Goal: Task Accomplishment & Management: Manage account settings

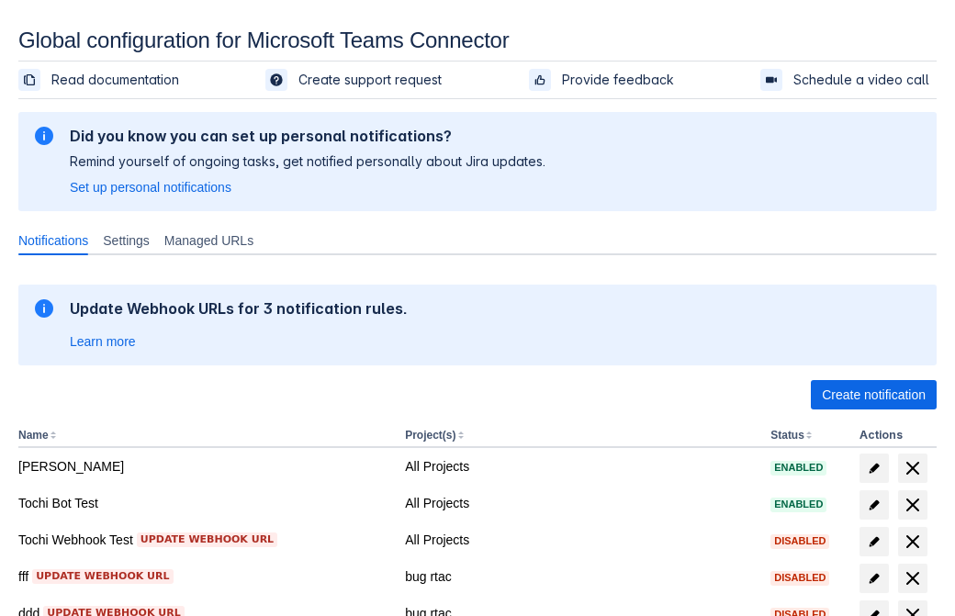
click at [873, 395] on span "Create notification" at bounding box center [874, 394] width 104 height 29
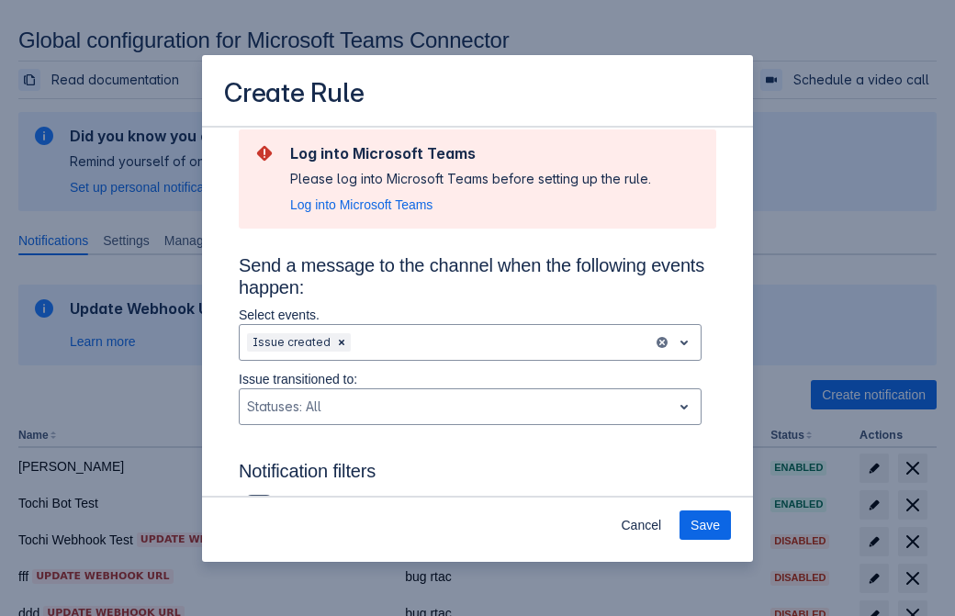
type input "RuleName-541379New Rule (44)"
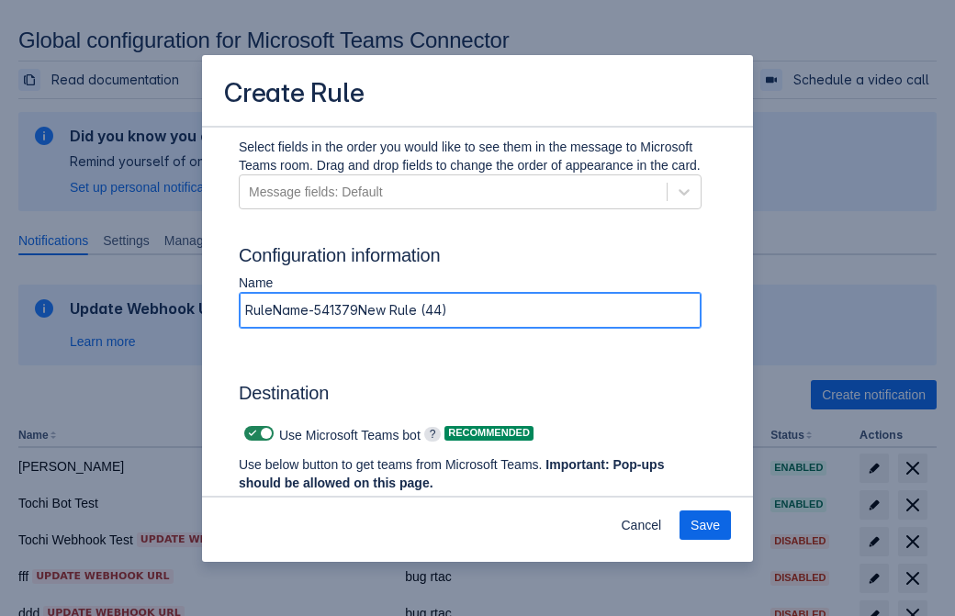
click at [341, 503] on span "Authenticate in Microsoft Teams" at bounding box center [341, 517] width 182 height 29
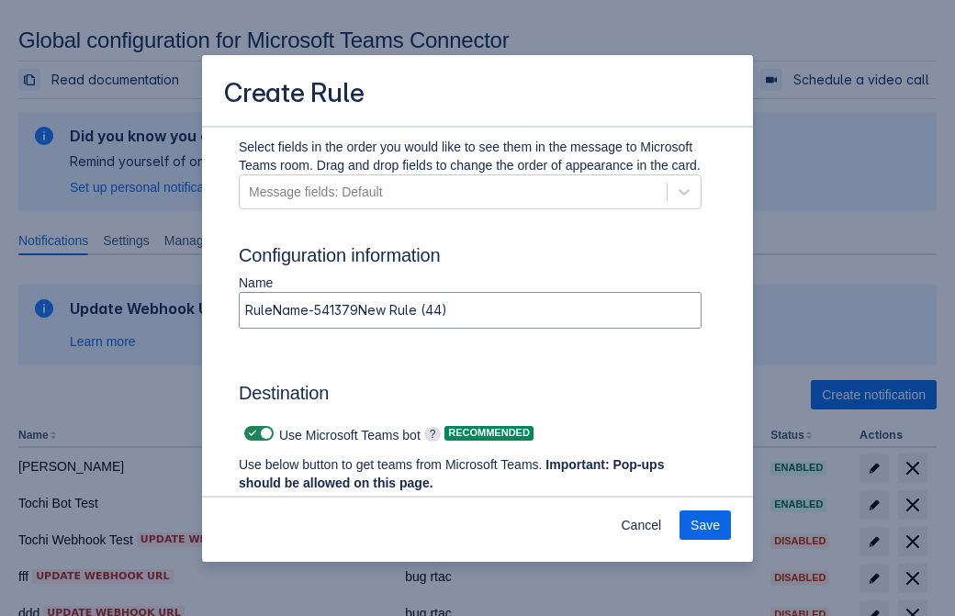
scroll to position [0, 0]
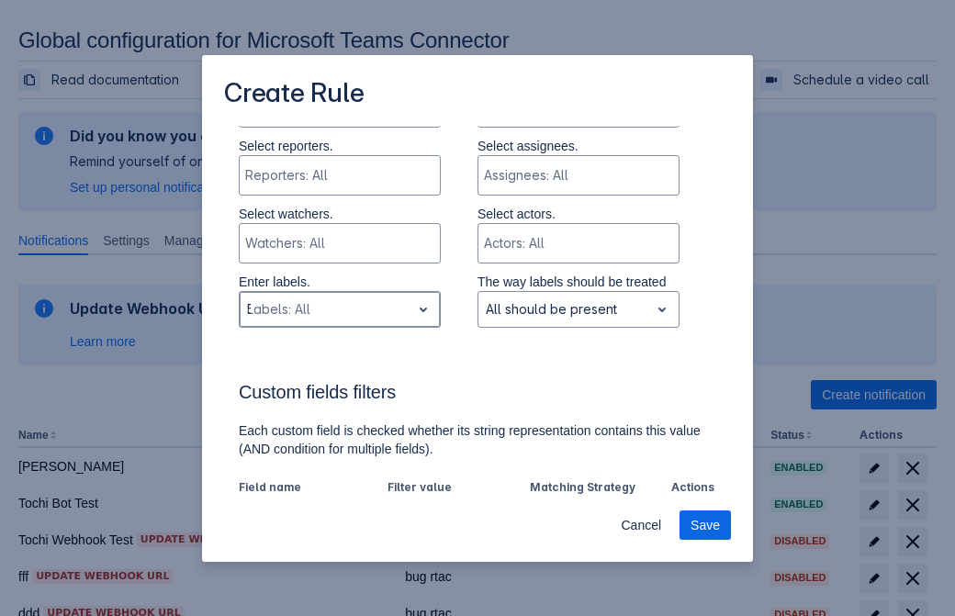
type input "541379_label"
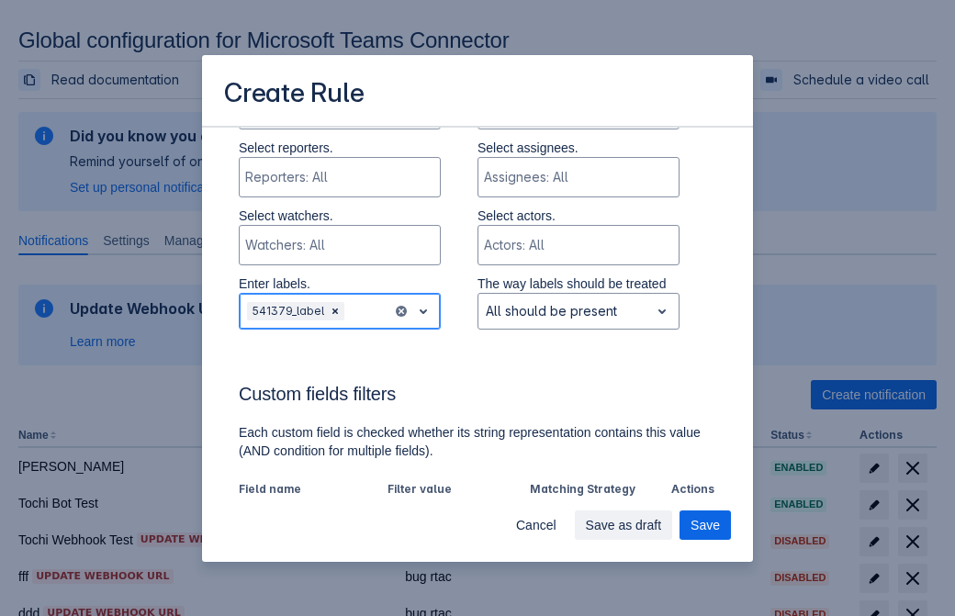
scroll to position [1275, 0]
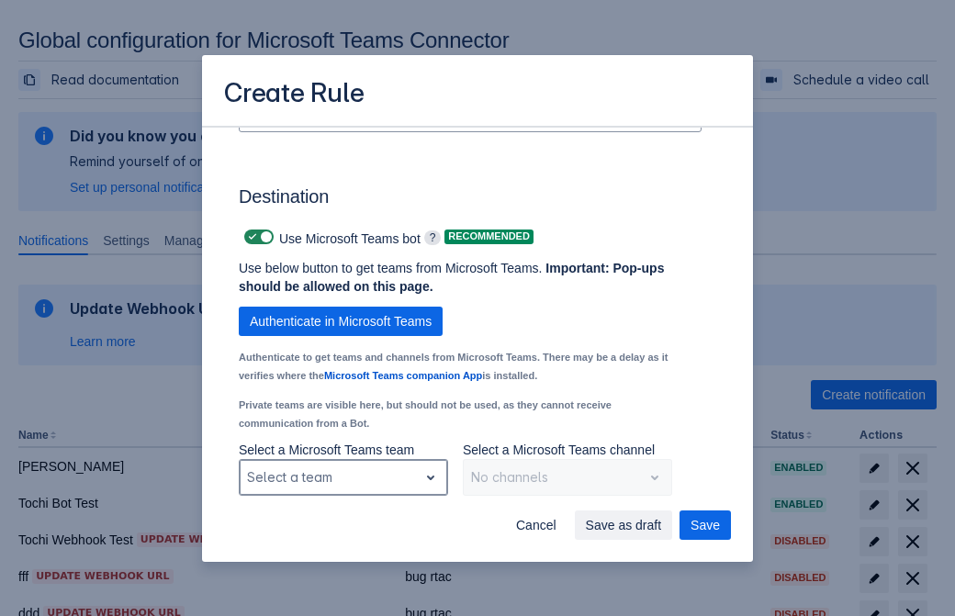
click at [342, 477] on div "Scrollable content" at bounding box center [328, 477] width 163 height 22
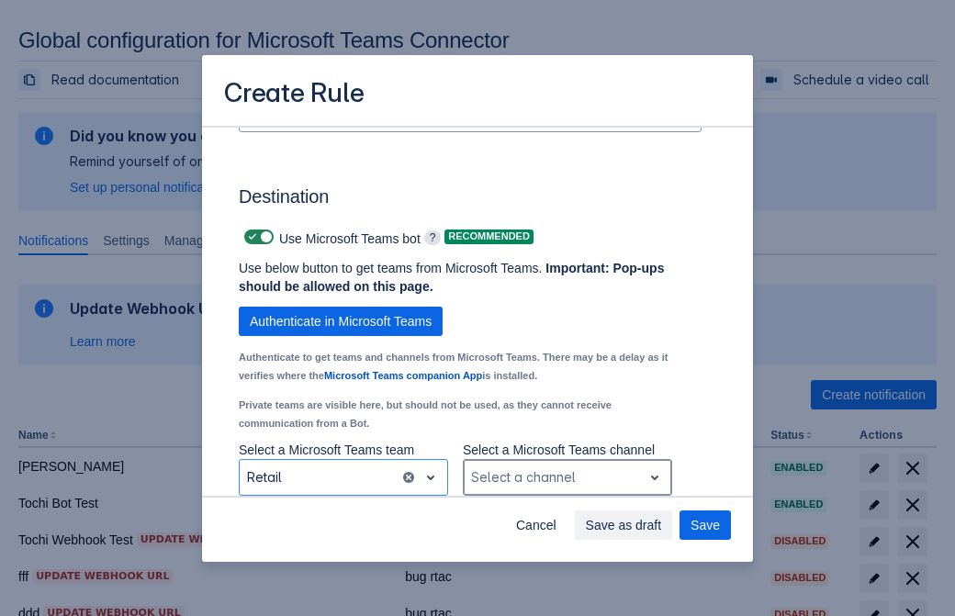
click at [566, 477] on div "Scrollable content" at bounding box center [552, 477] width 163 height 22
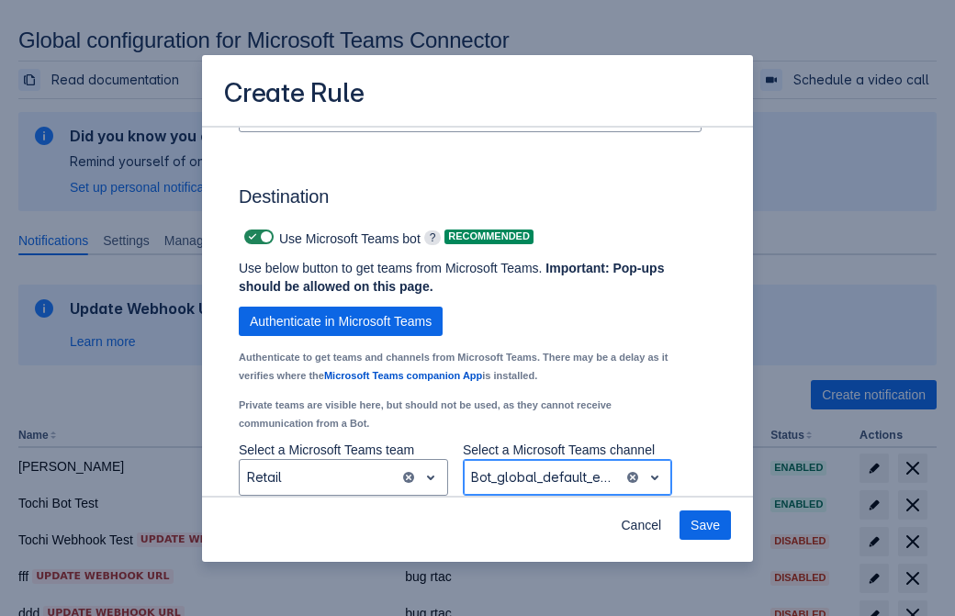
click at [705, 525] on span "Save" at bounding box center [704, 524] width 29 height 29
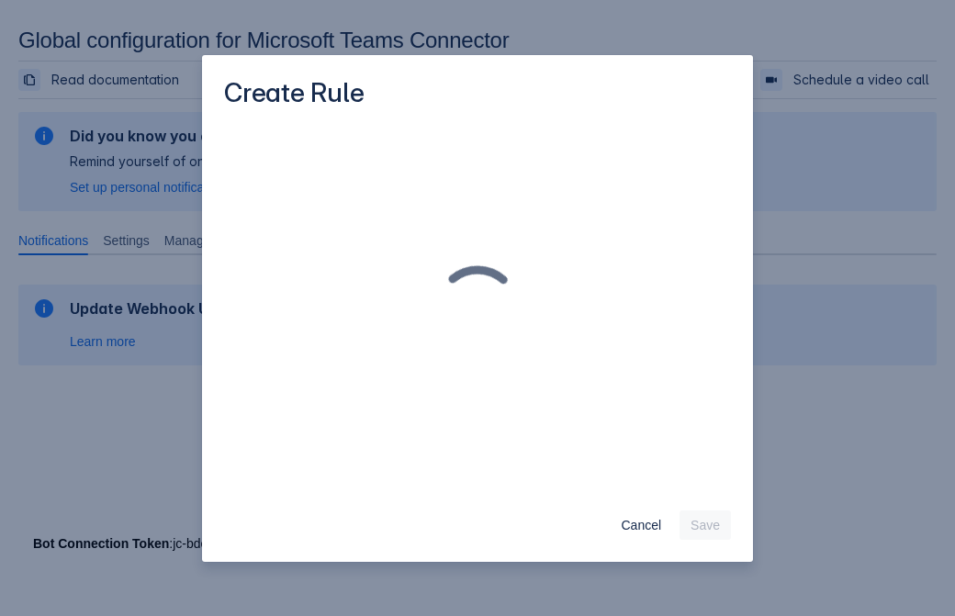
scroll to position [0, 0]
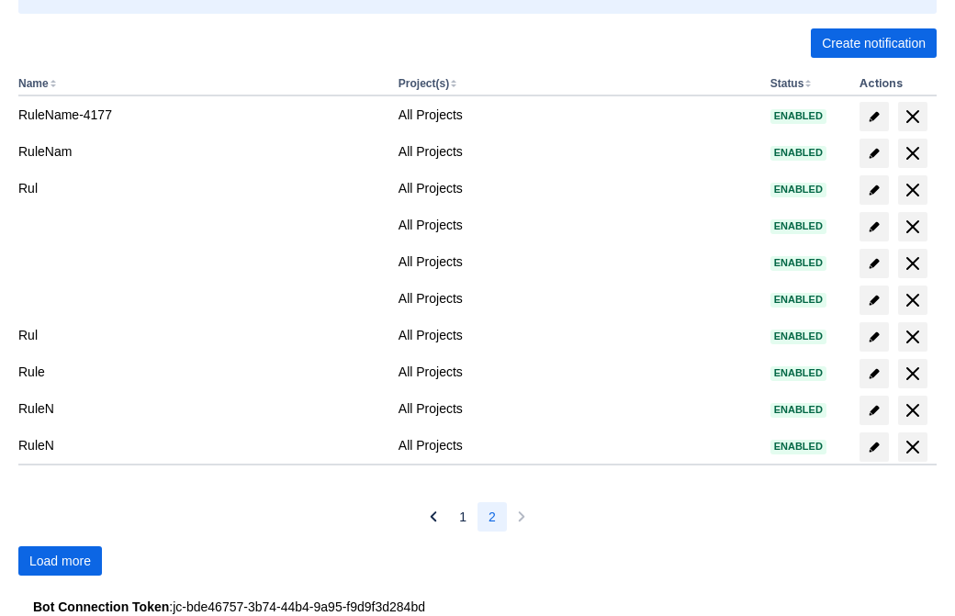
click at [60, 561] on span "Load more" at bounding box center [60, 560] width 62 height 29
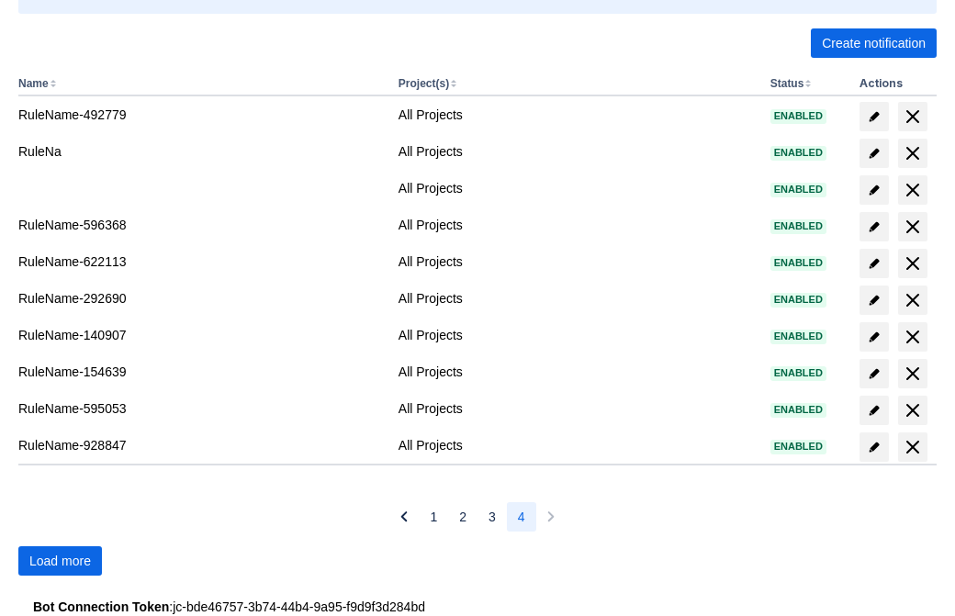
click at [60, 561] on span "Load more" at bounding box center [60, 560] width 62 height 29
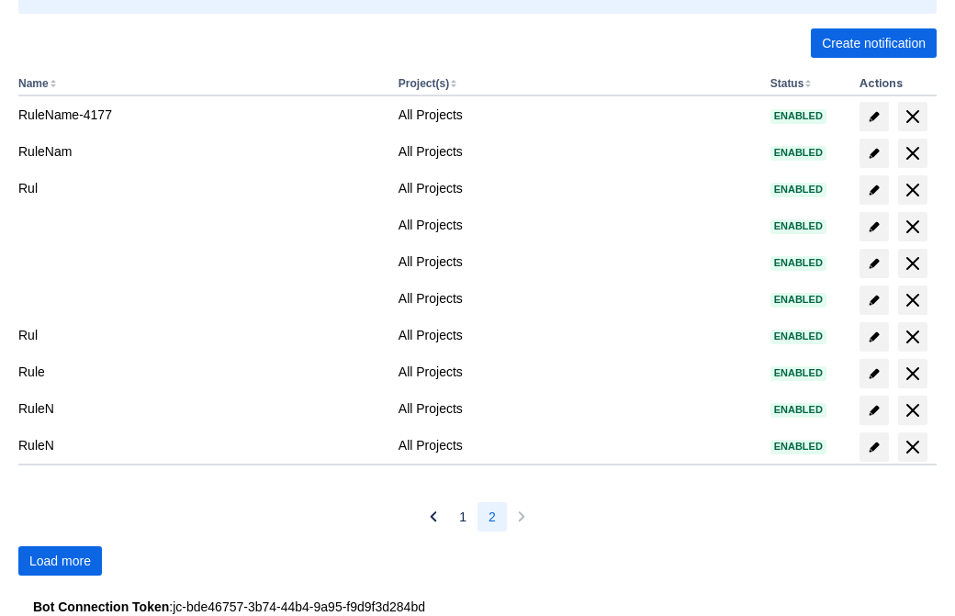
click at [60, 561] on span "Load more" at bounding box center [60, 560] width 62 height 29
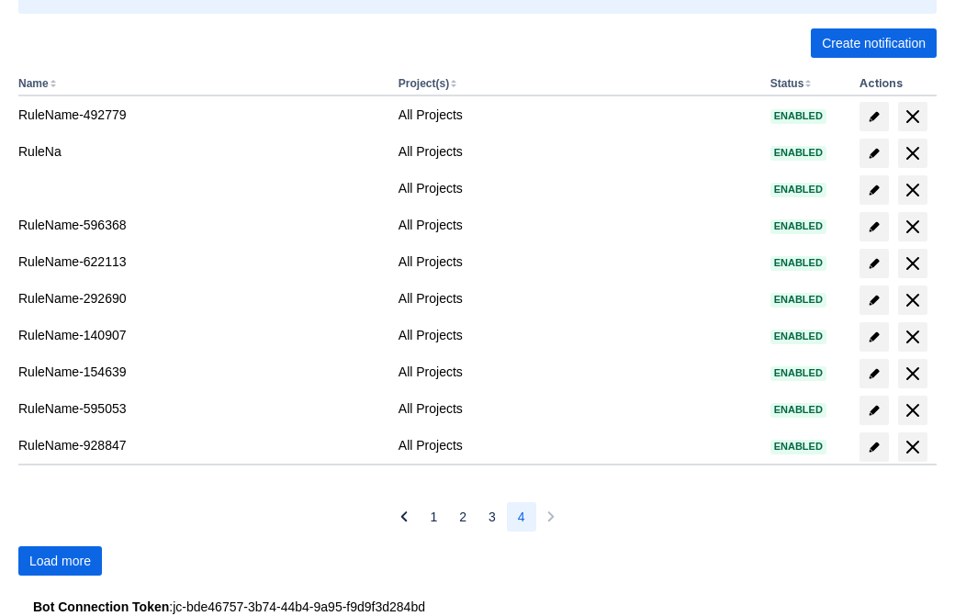
click at [60, 561] on span "Load more" at bounding box center [60, 560] width 62 height 29
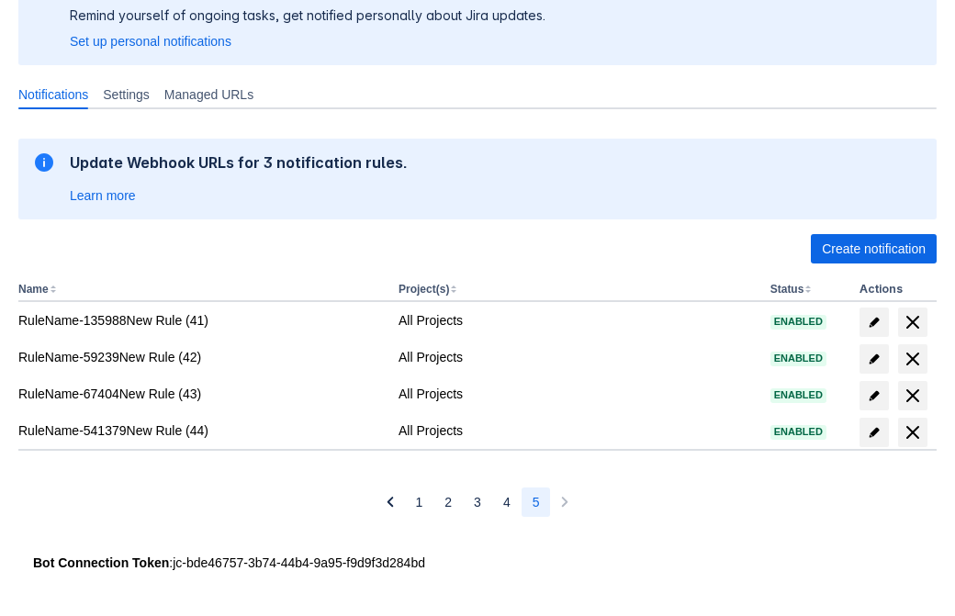
click at [912, 432] on span "delete" at bounding box center [913, 432] width 22 height 22
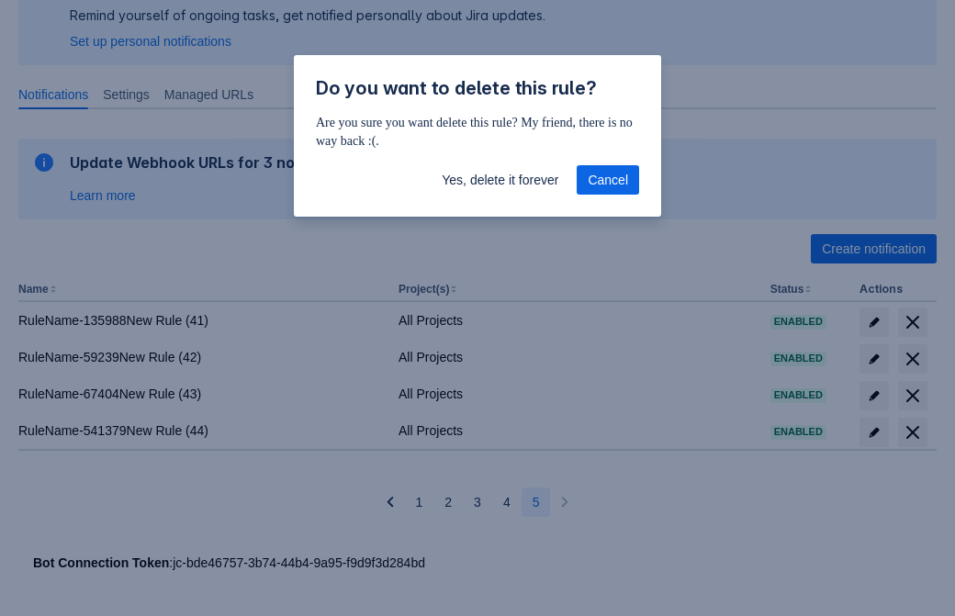
click at [499, 180] on span "Yes, delete it forever" at bounding box center [500, 179] width 117 height 29
